Goal: Transaction & Acquisition: Book appointment/travel/reservation

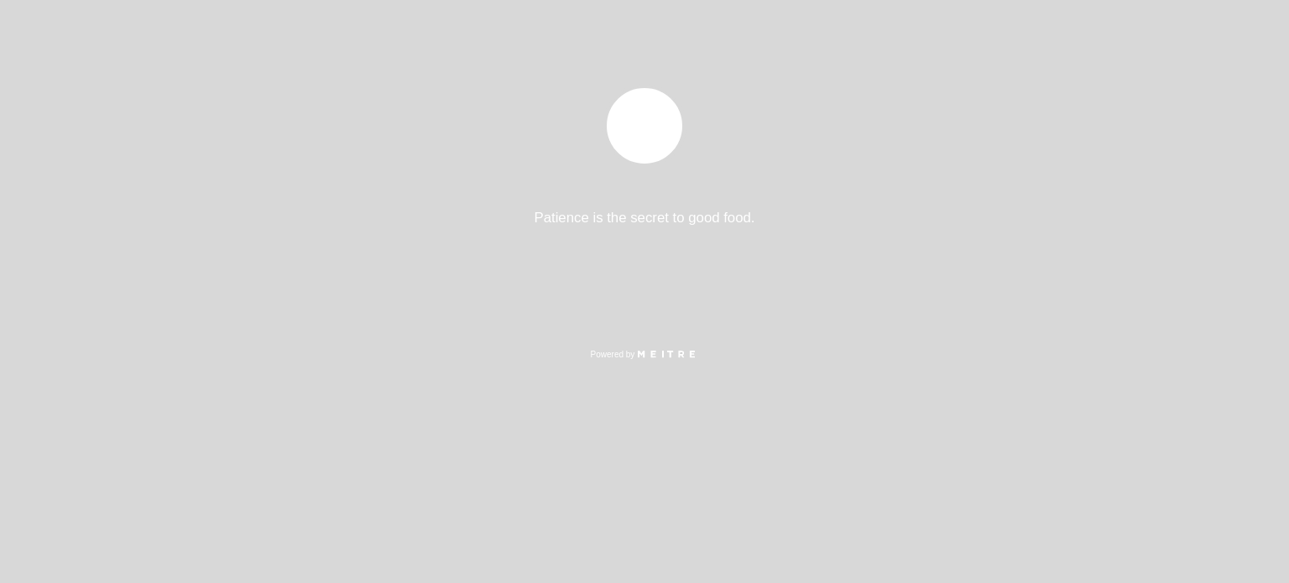
select select "es"
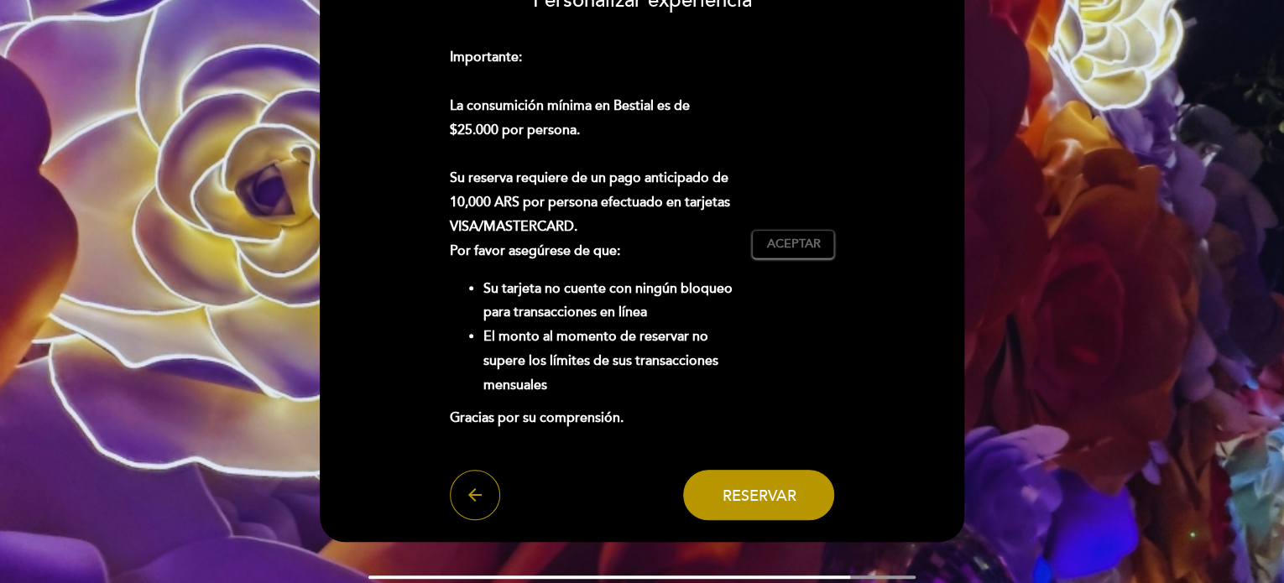
scroll to position [267, 0]
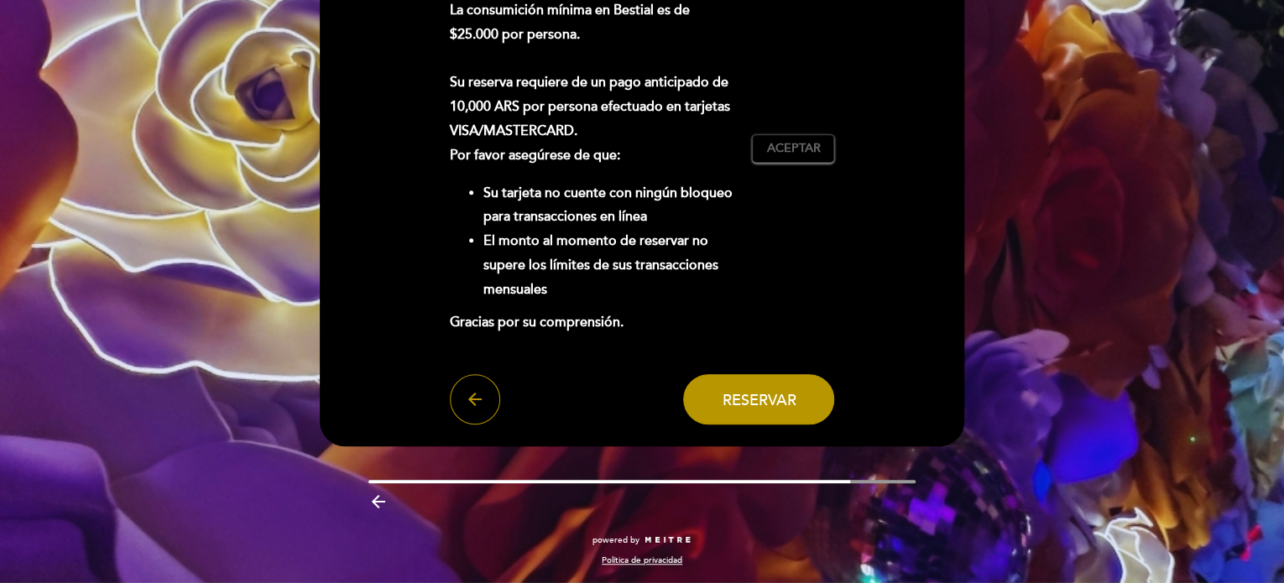
click at [485, 390] on button "arrow_back" at bounding box center [475, 399] width 50 height 50
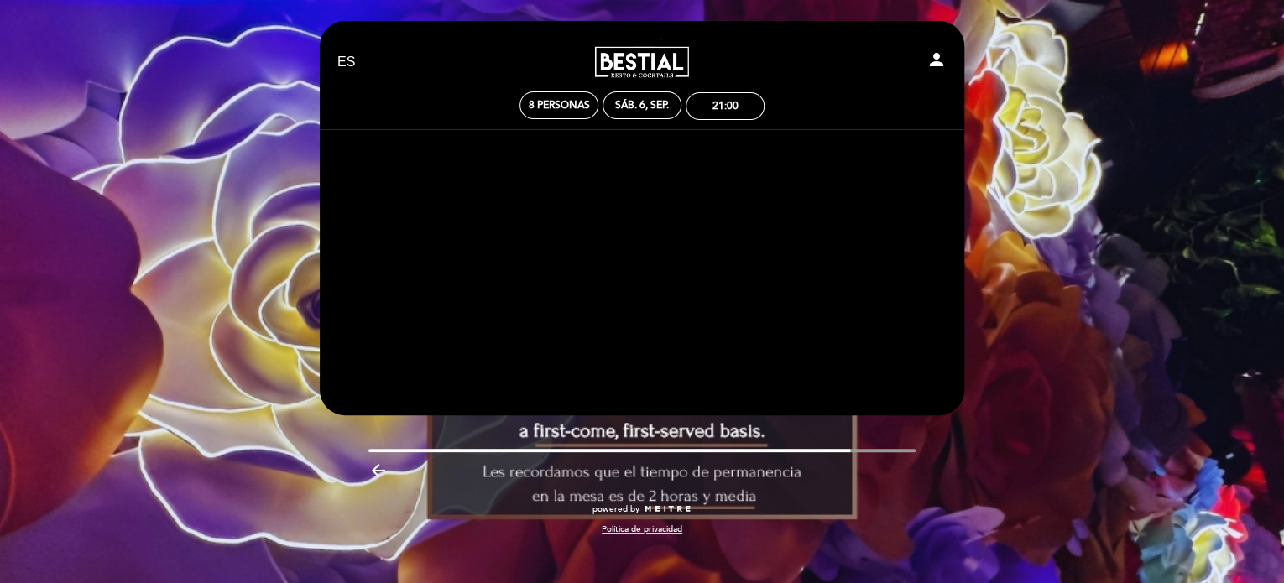
scroll to position [0, 0]
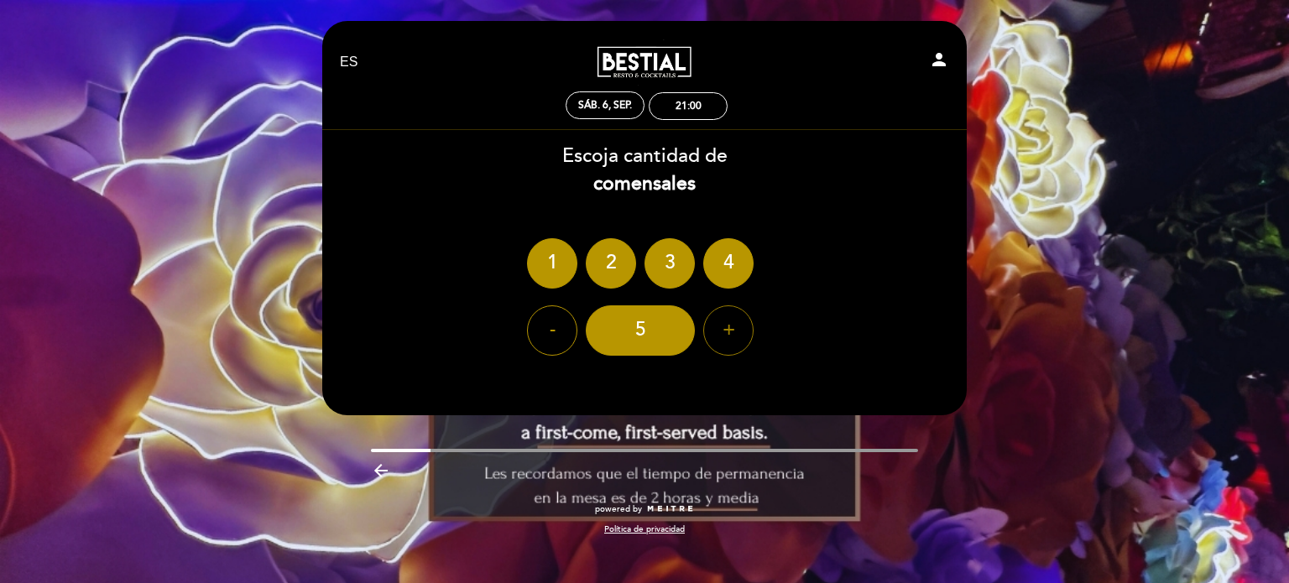
click at [711, 329] on div "+" at bounding box center [728, 330] width 50 height 50
click at [660, 334] on div "7" at bounding box center [640, 330] width 109 height 50
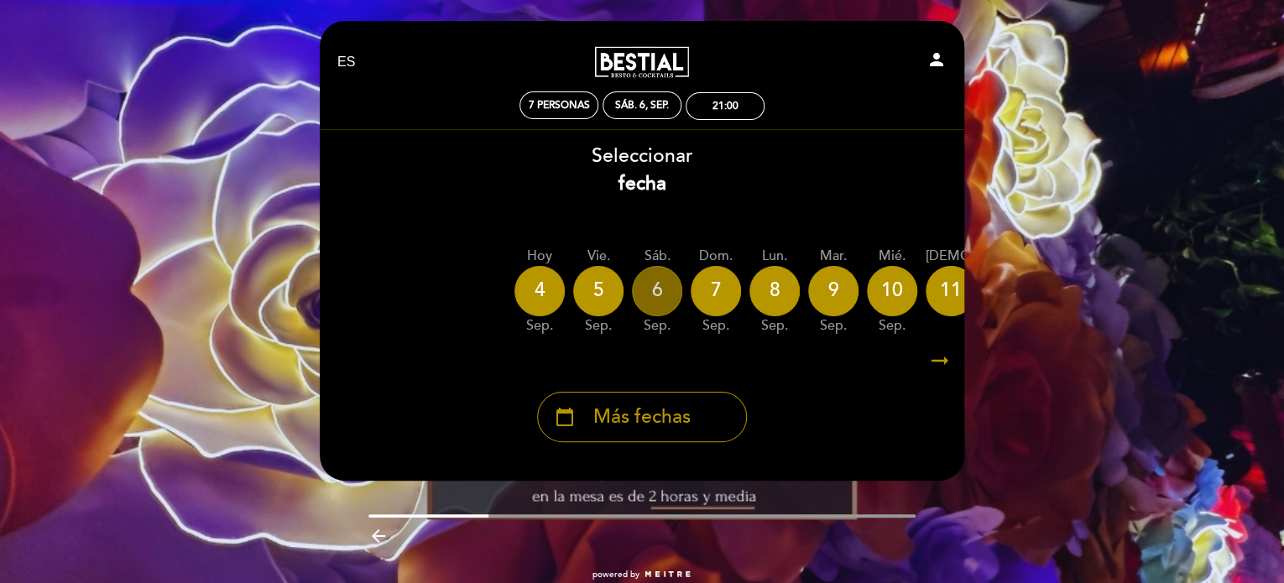
click at [658, 305] on div "6" at bounding box center [657, 291] width 50 height 50
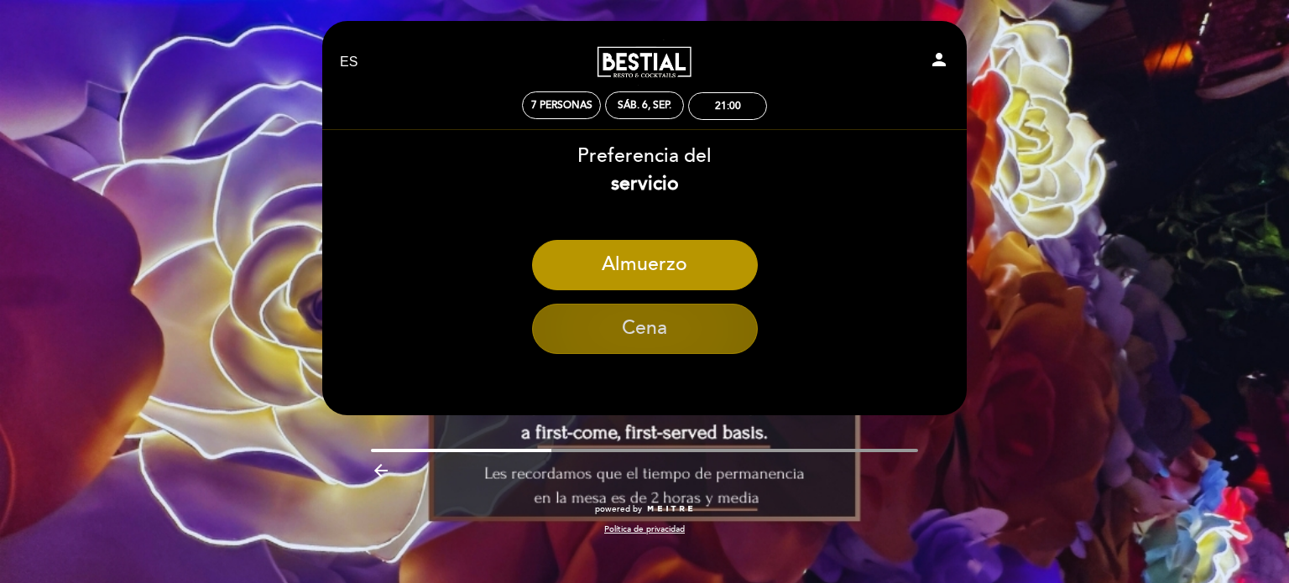
click at [658, 349] on button "Cena" at bounding box center [645, 329] width 226 height 50
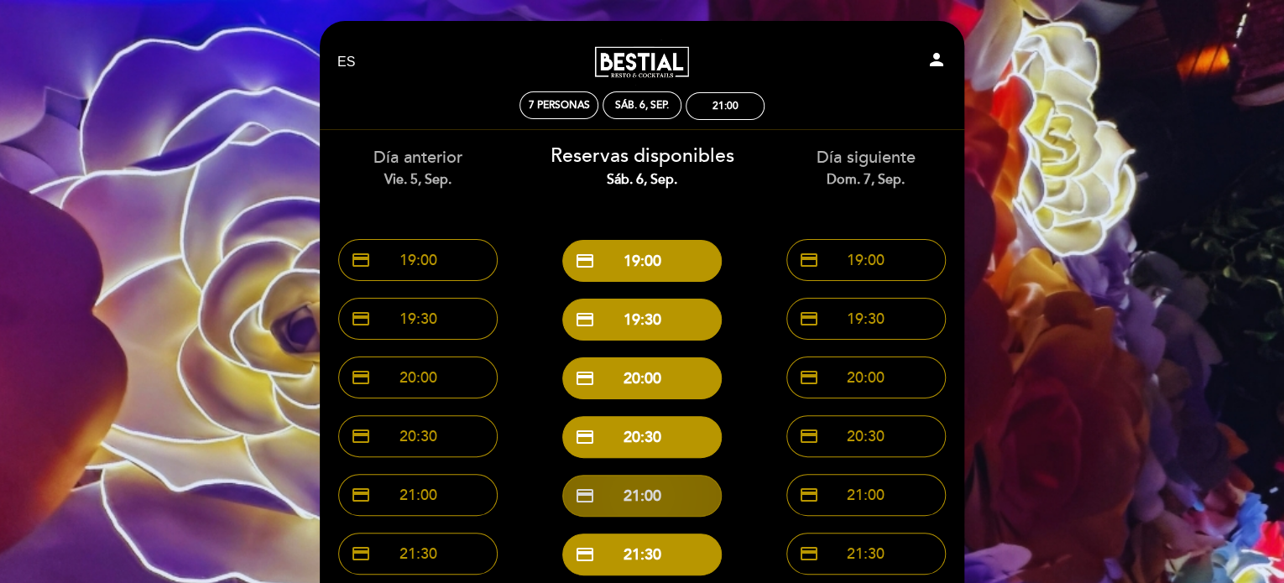
scroll to position [84, 0]
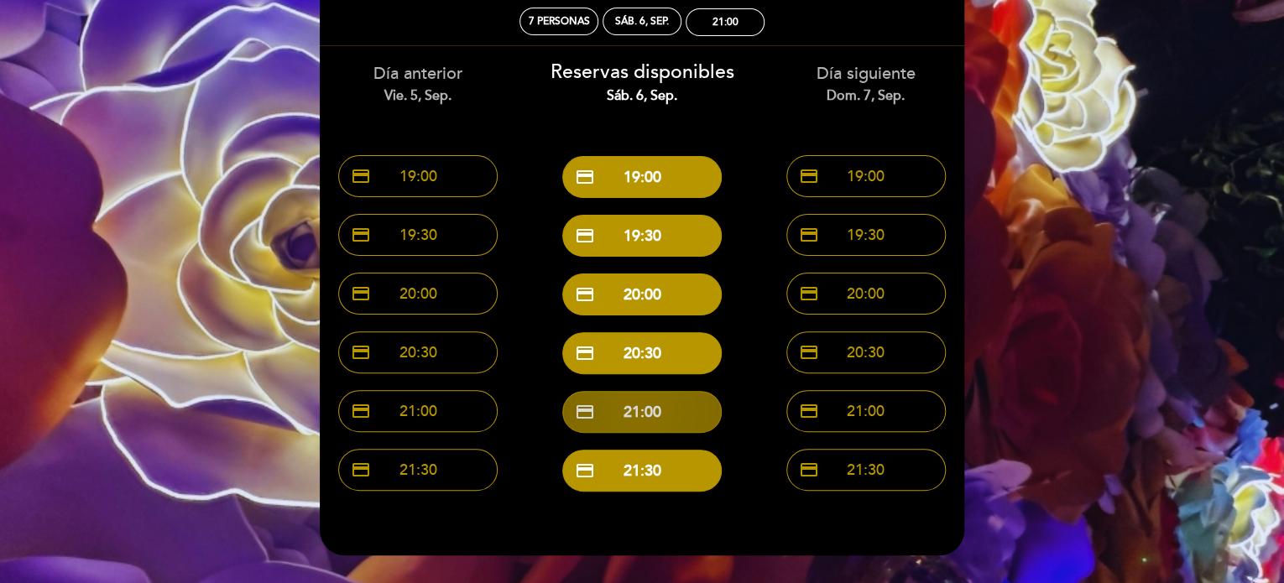
click at [643, 403] on button "credit_card 21:00" at bounding box center [641, 412] width 159 height 42
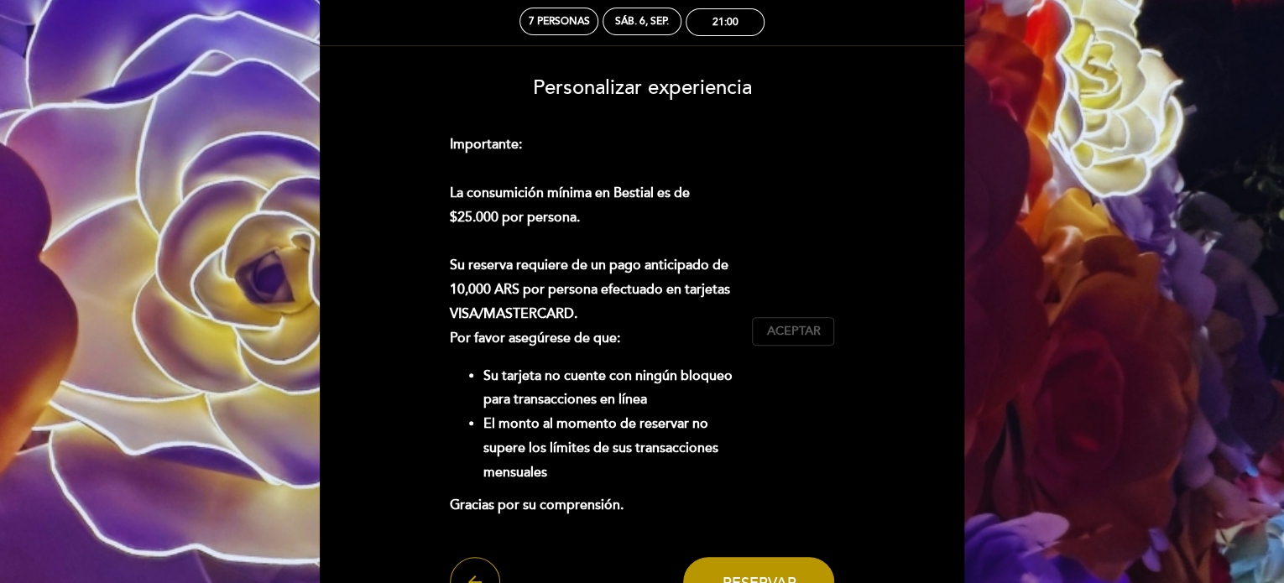
click at [797, 333] on span "Aceptar" at bounding box center [793, 332] width 54 height 18
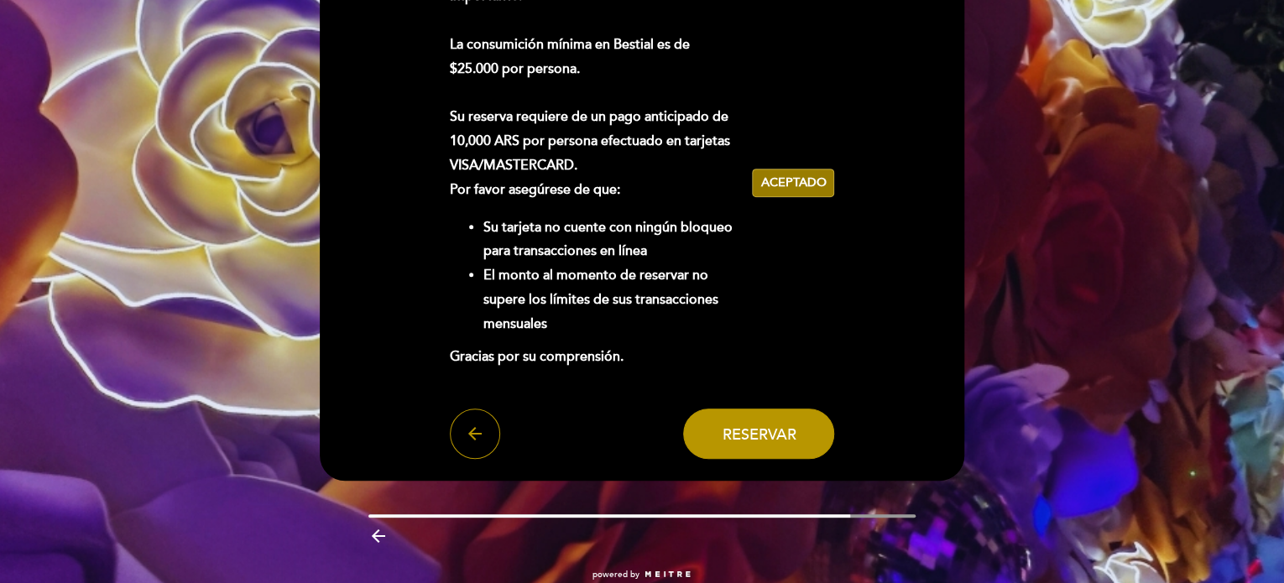
scroll to position [252, 0]
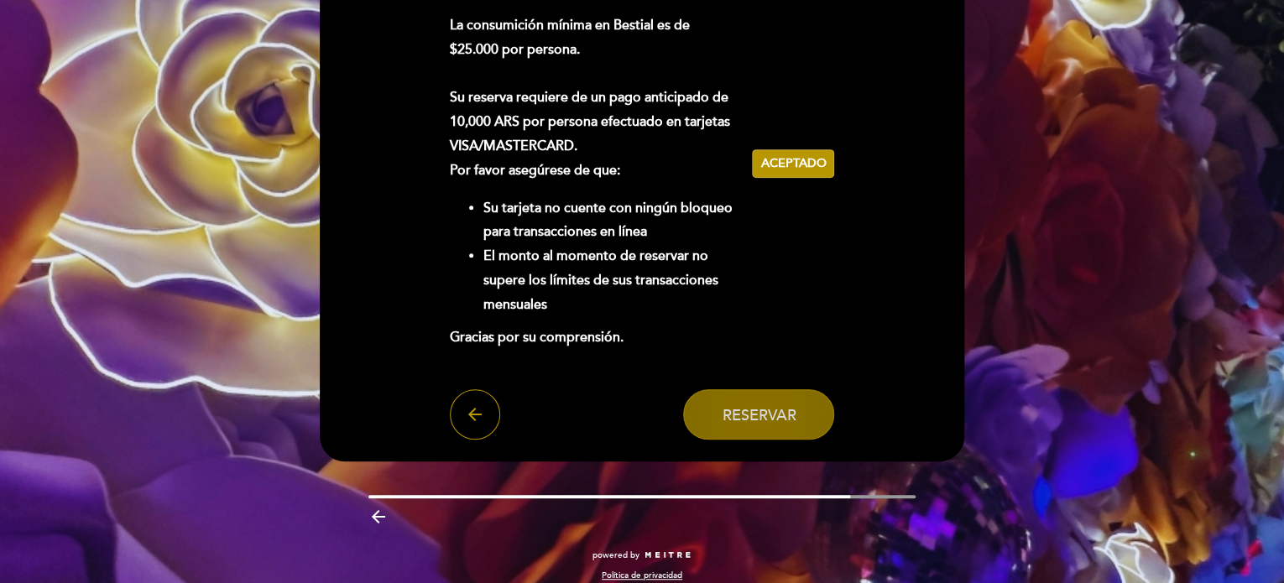
click at [786, 422] on span "Reservar" at bounding box center [758, 415] width 74 height 18
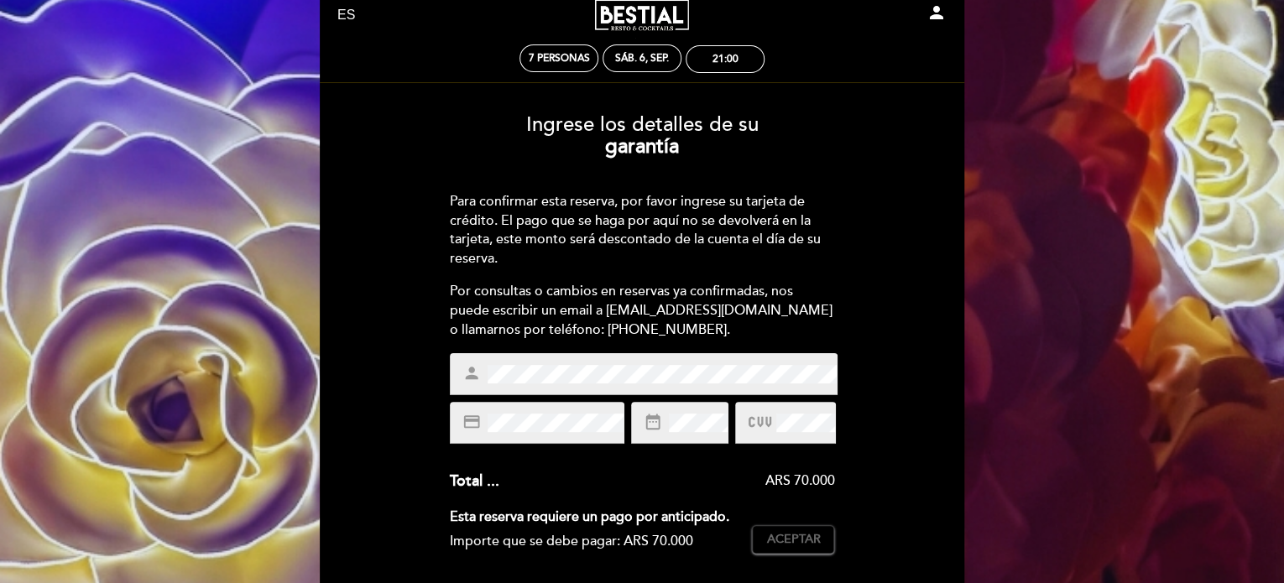
scroll to position [84, 0]
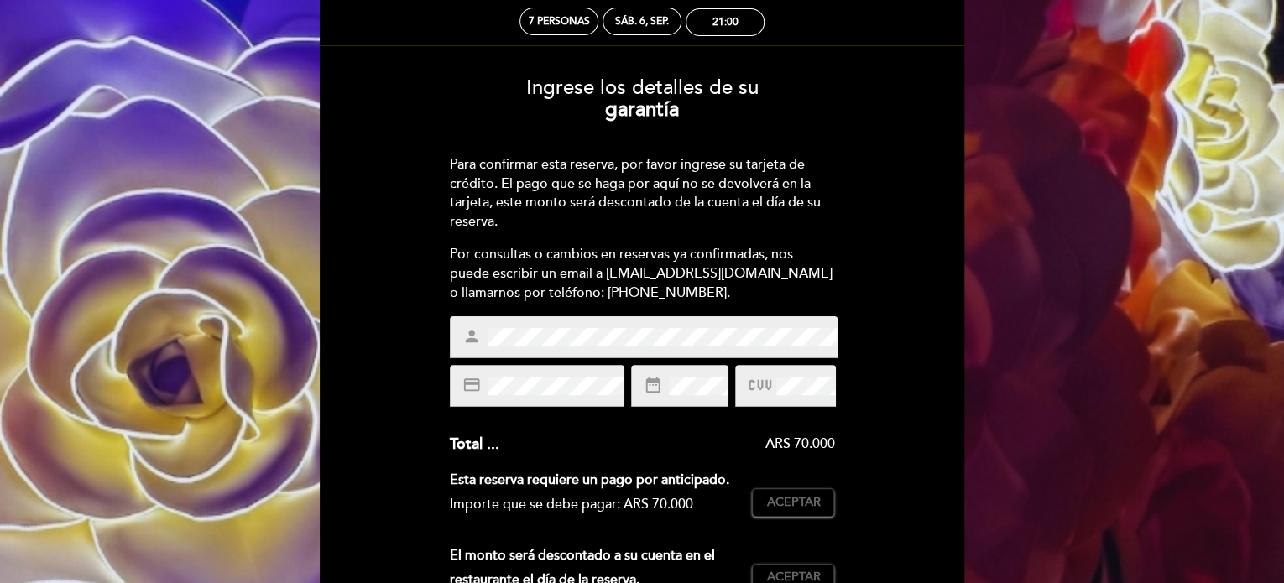
click at [879, 257] on div "Ingrese los detalles de su garantía Para confirmar esta reserva, por favor ingr…" at bounding box center [641, 448] width 621 height 769
click at [773, 381] on span at bounding box center [804, 386] width 62 height 20
click at [755, 389] on icon at bounding box center [758, 386] width 23 height 28
click at [753, 388] on icon at bounding box center [758, 386] width 23 height 28
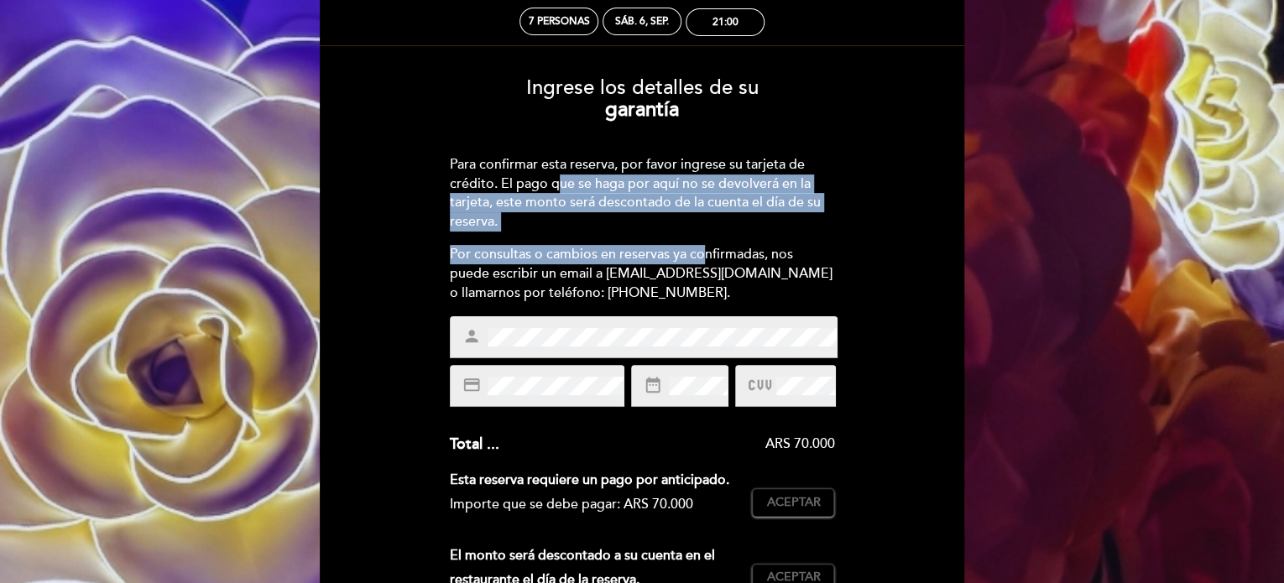
drag, startPoint x: 556, startPoint y: 192, endPoint x: 701, endPoint y: 251, distance: 156.6
click at [701, 251] on div "Para confirmar esta reserva, por favor ingrese su tarjeta de crédito. El pago q…" at bounding box center [642, 229] width 385 height 148
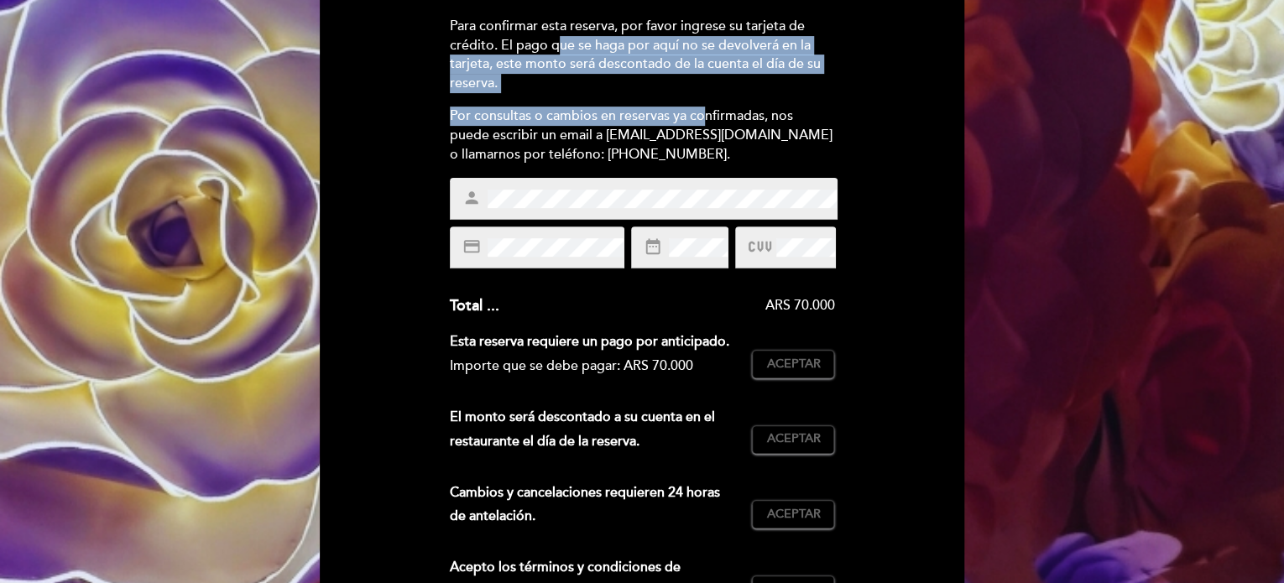
scroll to position [252, 0]
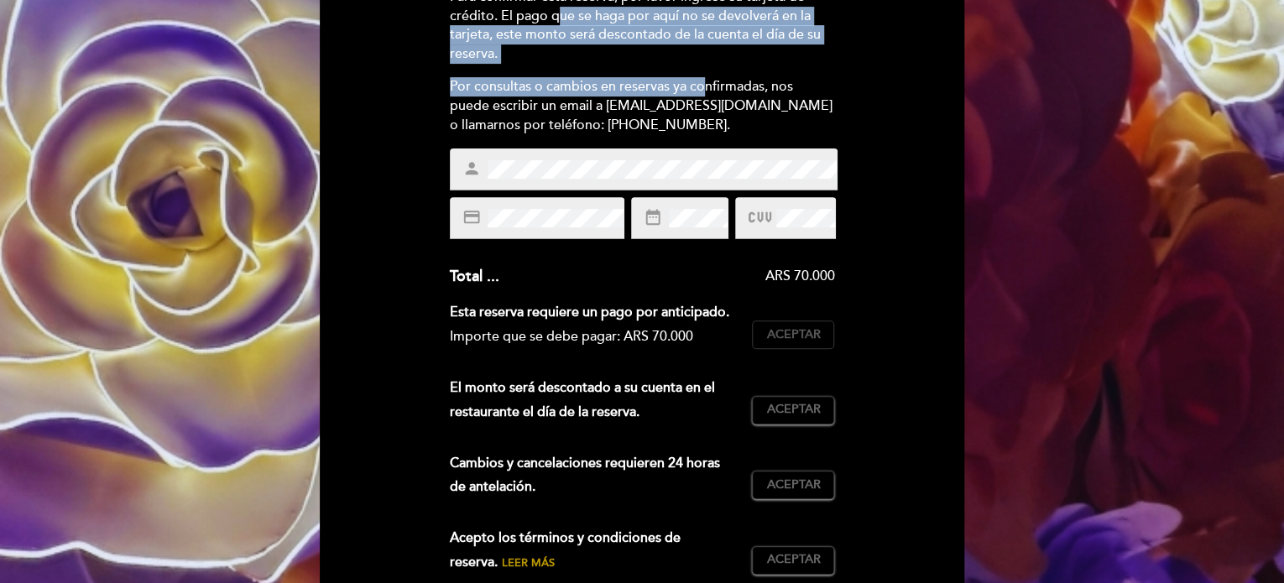
click at [792, 336] on span "Aceptar" at bounding box center [793, 335] width 54 height 18
click at [793, 419] on button "Aceptar Aceptado" at bounding box center [793, 410] width 82 height 29
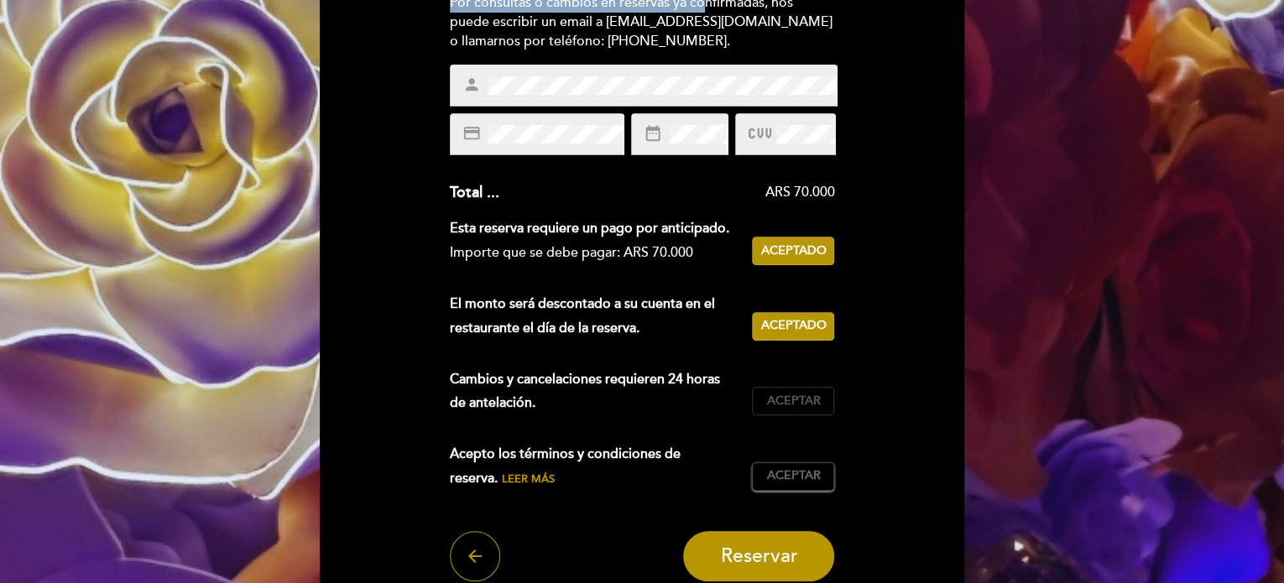
click at [815, 405] on span "Aceptar" at bounding box center [793, 402] width 54 height 18
click at [805, 478] on span "Aceptar" at bounding box center [793, 476] width 54 height 18
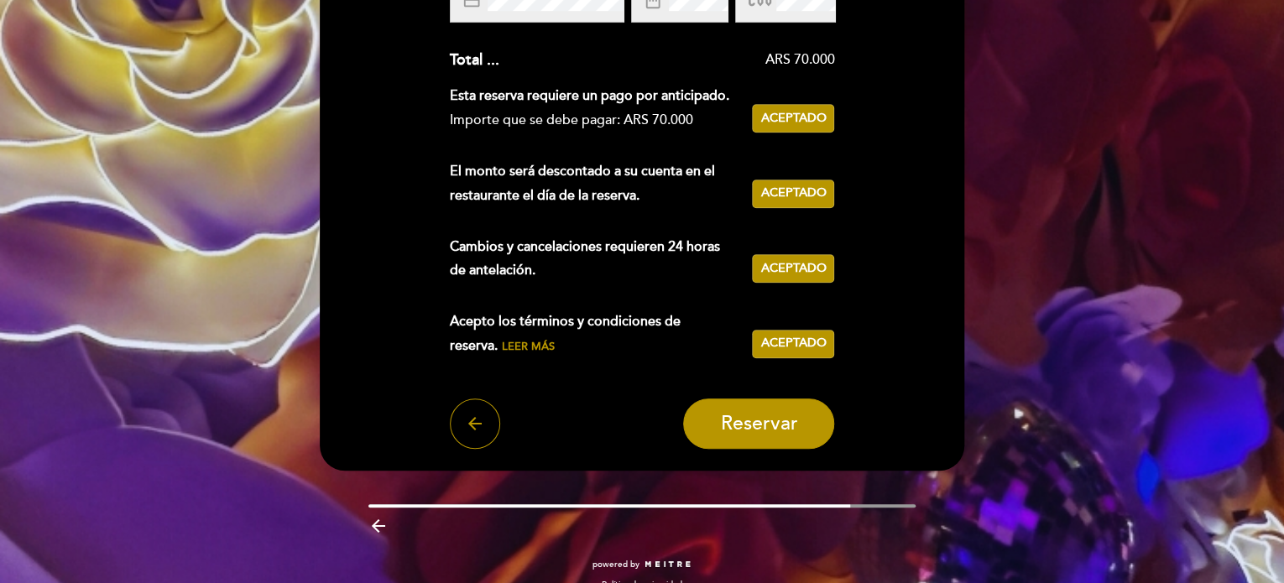
scroll to position [492, 0]
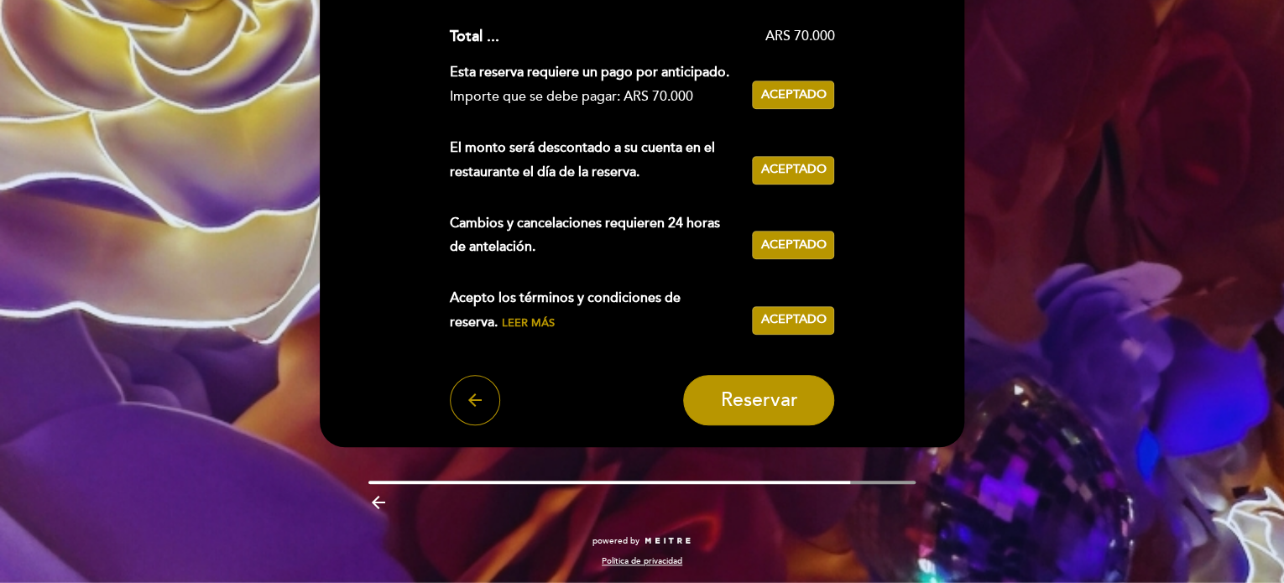
click at [779, 370] on div "Ingrese los detalles de su garantía Para confirmar esta reserva, por favor ingr…" at bounding box center [641, 40] width 621 height 769
click at [779, 383] on button "Reservar" at bounding box center [758, 400] width 151 height 50
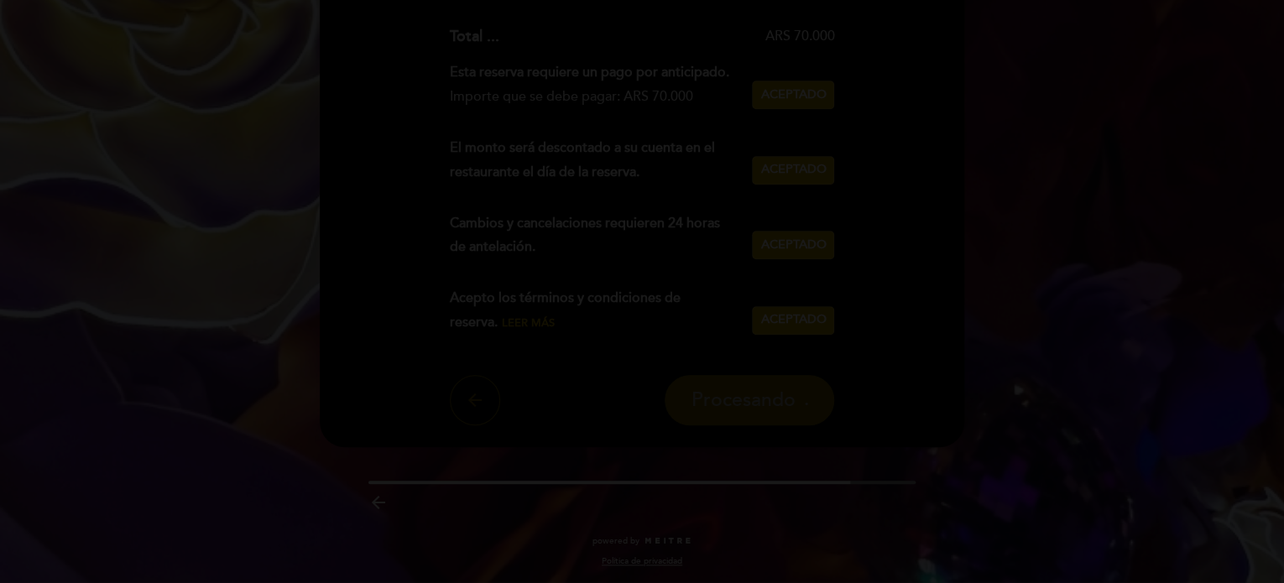
scroll to position [0, 0]
